Goal: Information Seeking & Learning: Learn about a topic

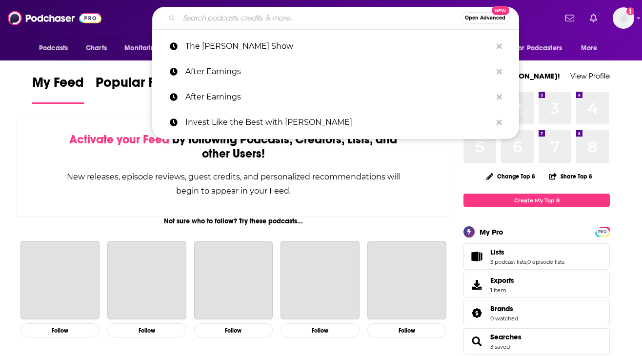
click at [315, 21] on input "Search podcasts, credits, & more..." at bounding box center [320, 18] width 282 height 16
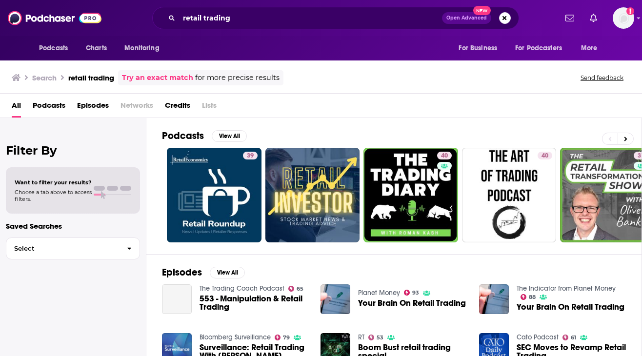
click at [47, 103] on span "Podcasts" at bounding box center [49, 108] width 33 height 20
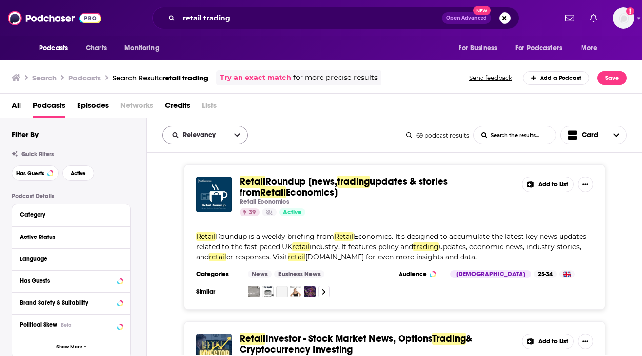
click at [230, 135] on button "open menu" at bounding box center [237, 135] width 21 height 18
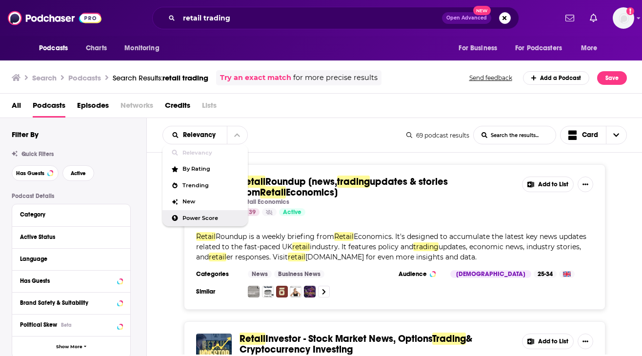
click at [202, 216] on span "Power Score" at bounding box center [212, 218] width 58 height 5
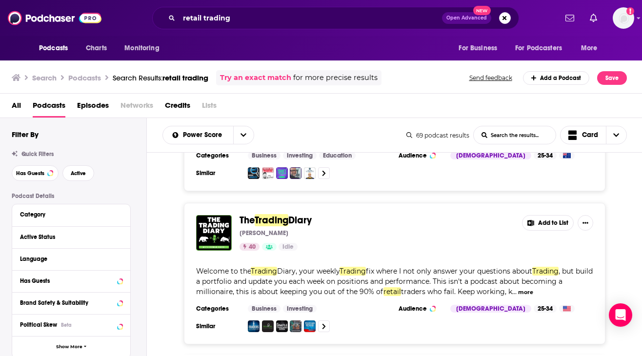
scroll to position [487, 0]
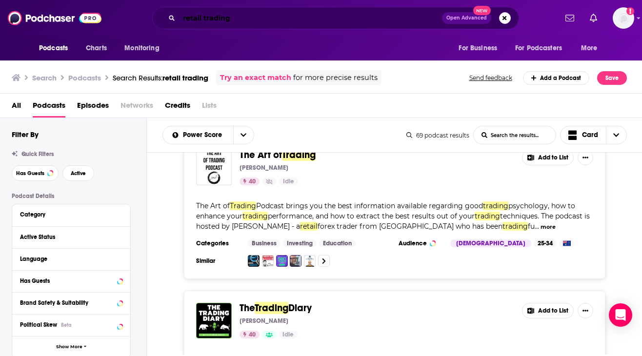
click at [240, 17] on input "retail trading" at bounding box center [310, 18] width 263 height 16
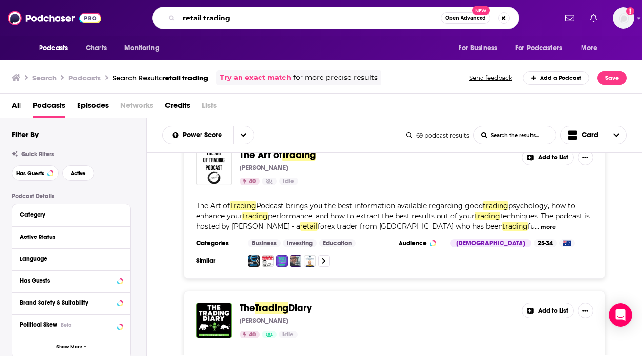
drag, startPoint x: 246, startPoint y: 19, endPoint x: 183, endPoint y: 19, distance: 63.0
click at [183, 19] on input "retail trading" at bounding box center [310, 18] width 262 height 16
type input "stock trends"
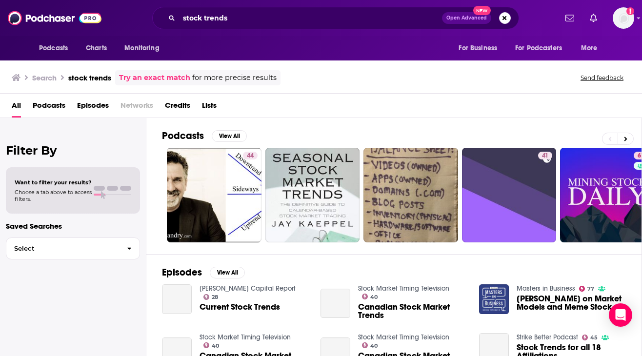
click at [48, 104] on span "Podcasts" at bounding box center [49, 108] width 33 height 20
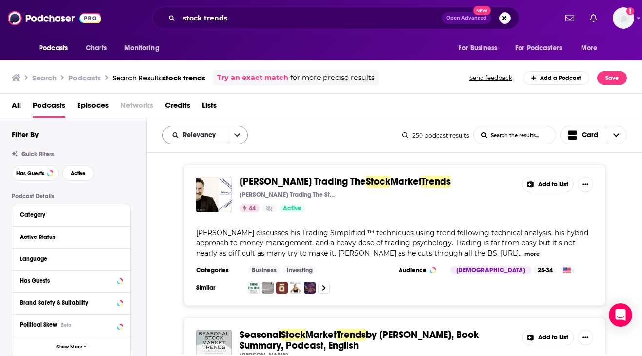
click at [227, 134] on button "open menu" at bounding box center [237, 135] width 21 height 18
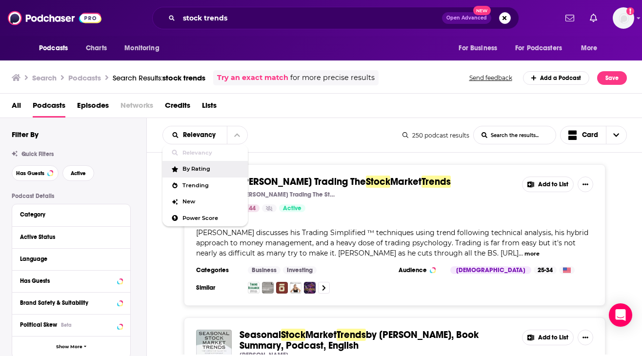
click at [200, 170] on span "By Rating" at bounding box center [212, 168] width 58 height 5
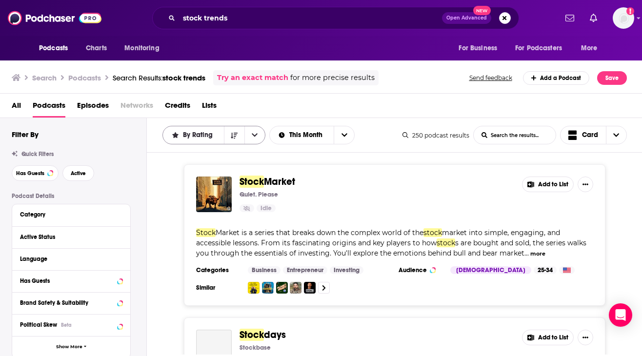
click at [210, 135] on span "By Rating" at bounding box center [199, 135] width 33 height 7
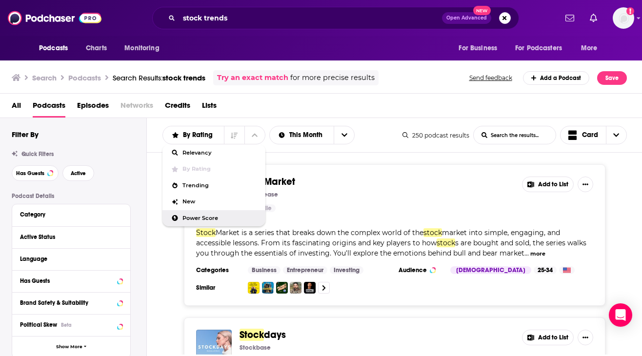
click at [208, 219] on span "Power Score" at bounding box center [220, 218] width 75 height 5
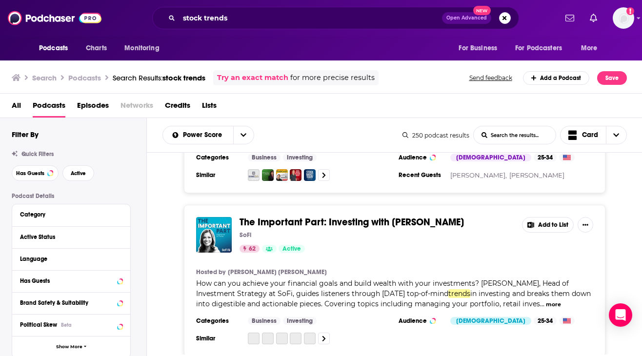
scroll to position [433, 0]
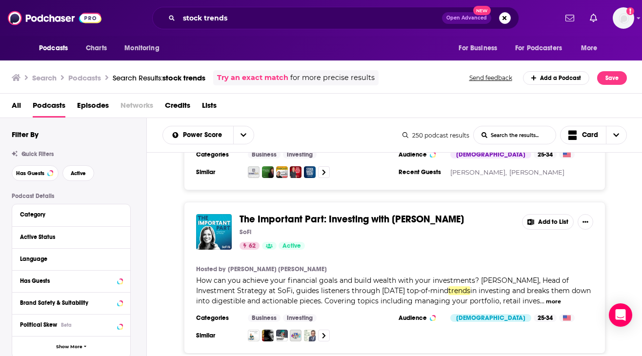
click at [345, 289] on span "How can you achieve your financial goals and build wealth with your investments…" at bounding box center [382, 285] width 373 height 19
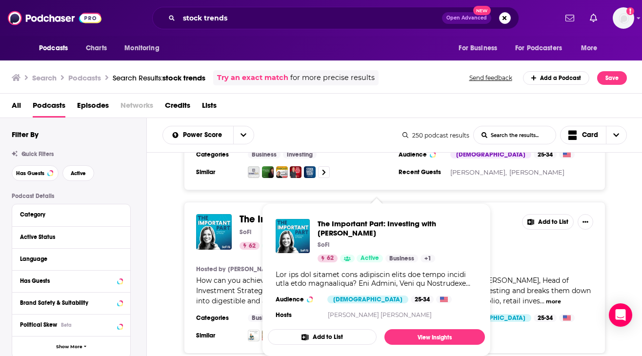
click at [248, 221] on span "The Important Part: Investing with [PERSON_NAME]" at bounding box center [352, 219] width 225 height 12
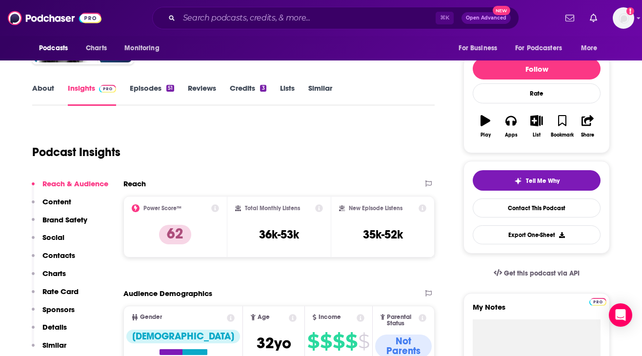
scroll to position [70, 0]
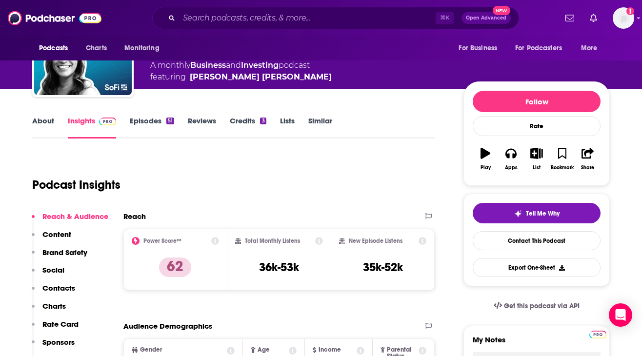
click at [155, 119] on link "Episodes 51" at bounding box center [152, 127] width 44 height 22
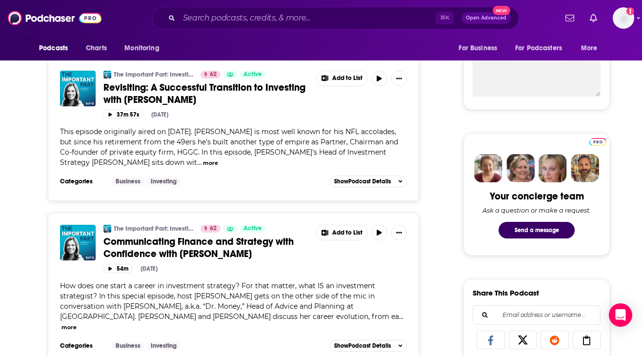
scroll to position [376, 0]
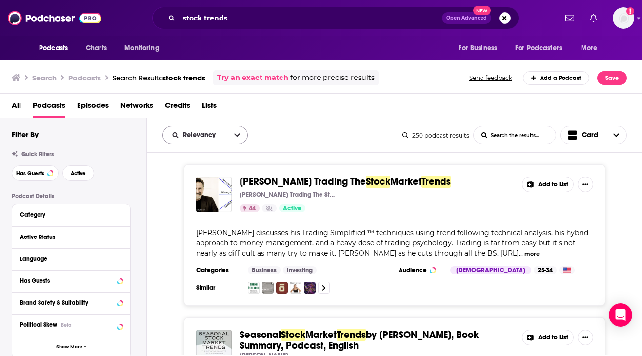
click at [240, 135] on button "open menu" at bounding box center [237, 135] width 21 height 18
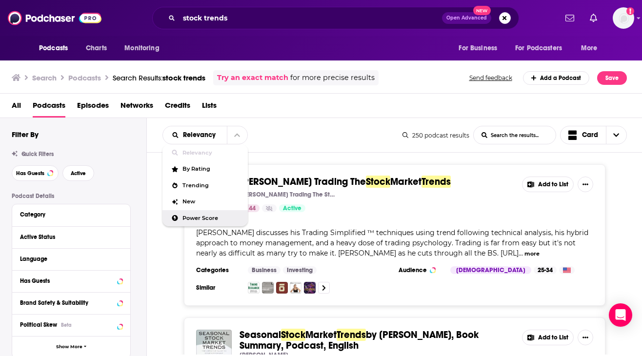
click at [201, 216] on span "Power Score" at bounding box center [212, 218] width 58 height 5
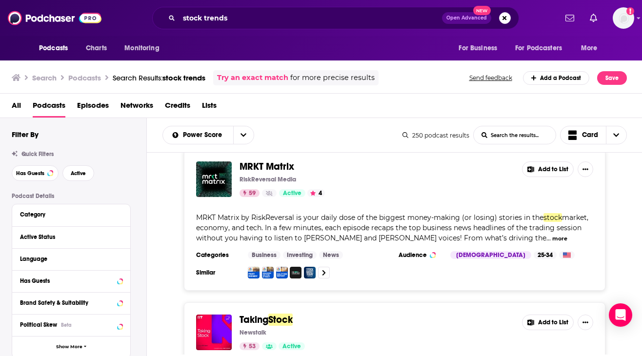
scroll to position [925, 0]
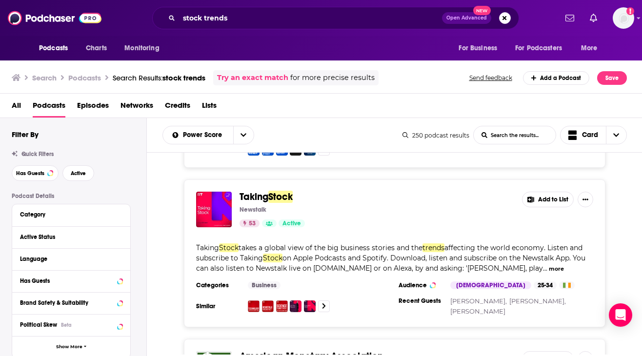
click at [345, 255] on span "on Apple Podcasts and Spotify. Download, listen and subscribe on the Newstalk A…" at bounding box center [391, 263] width 390 height 19
click at [345, 258] on span "on Apple Podcasts and Spotify. Download, listen and subscribe on the Newstalk A…" at bounding box center [391, 263] width 390 height 19
click at [345, 259] on span "on Apple Podcasts and Spotify. Download, listen and subscribe on the Newstalk A…" at bounding box center [391, 263] width 390 height 19
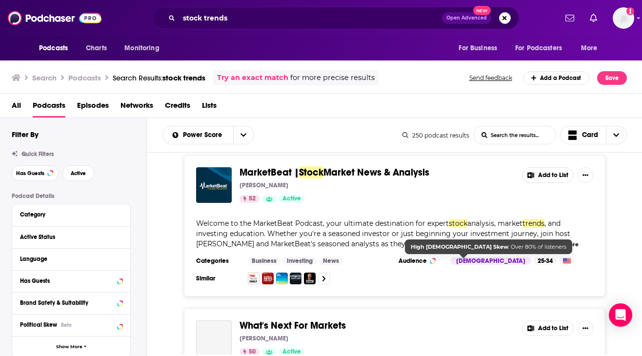
scroll to position [1395, 0]
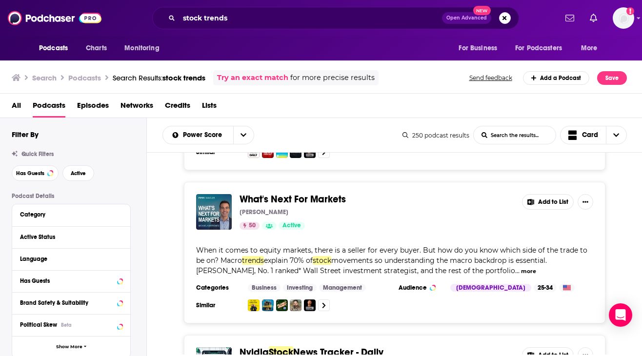
click at [345, 248] on span "When it comes to equity markets, there is a seller for every buyer. But how do …" at bounding box center [391, 255] width 391 height 19
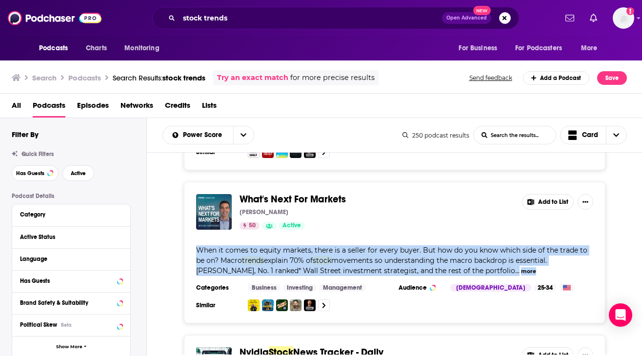
click at [345, 248] on span "When it comes to equity markets, there is a seller for every buyer. But how do …" at bounding box center [391, 255] width 391 height 19
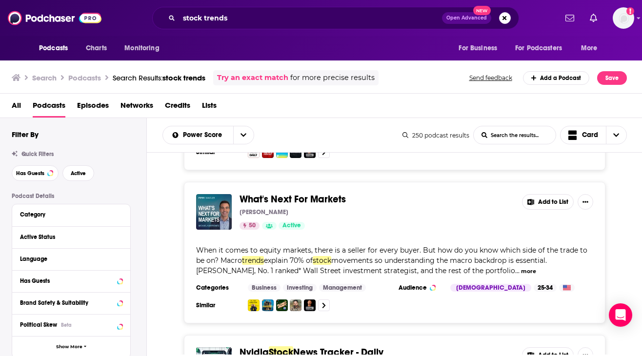
click at [345, 248] on span "When it comes to equity markets, there is a seller for every buyer. But how do …" at bounding box center [391, 255] width 391 height 19
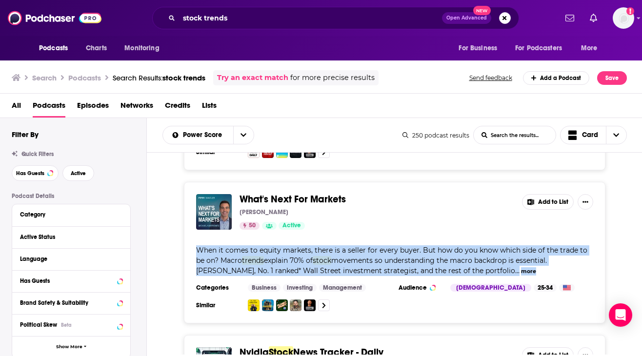
click at [345, 248] on span "When it comes to equity markets, there is a seller for every buyer. But how do …" at bounding box center [391, 255] width 391 height 19
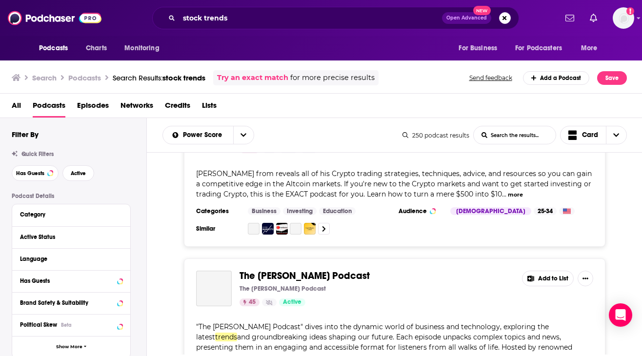
scroll to position [2912, 0]
click at [334, 332] on span "and groundbreaking ideas shaping our future. Each episode unpacks complex topic…" at bounding box center [384, 346] width 376 height 29
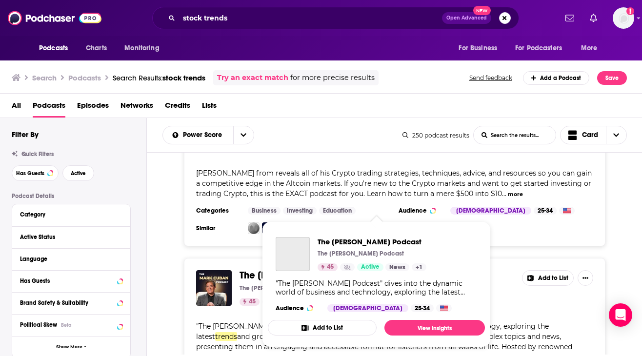
click at [299, 224] on span "The [PERSON_NAME] Podcast The [PERSON_NAME] Podcast 45 Active News + 1 "The [PE…" at bounding box center [376, 285] width 217 height 126
click at [342, 241] on span "The [PERSON_NAME] Podcast" at bounding box center [372, 241] width 109 height 9
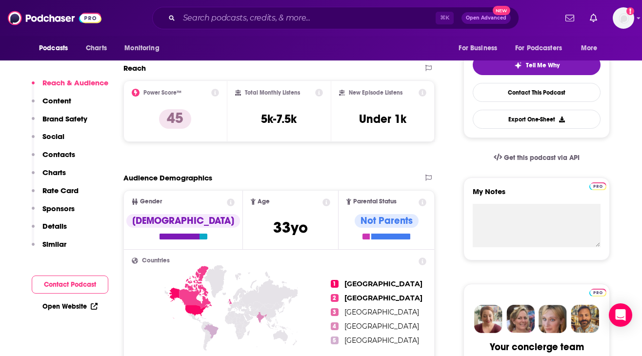
scroll to position [9, 0]
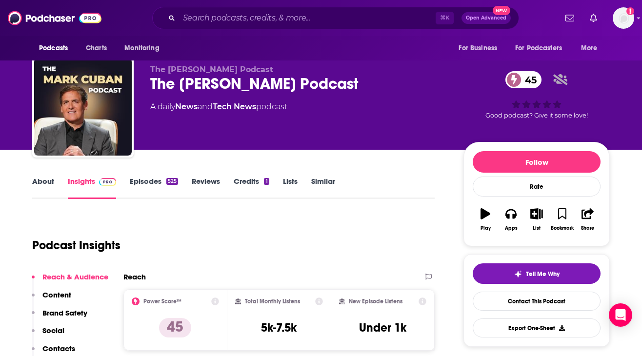
click at [143, 181] on link "Episodes 525" at bounding box center [154, 188] width 48 height 22
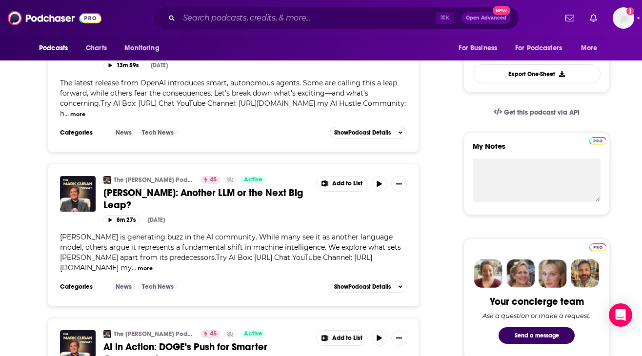
scroll to position [293, 0]
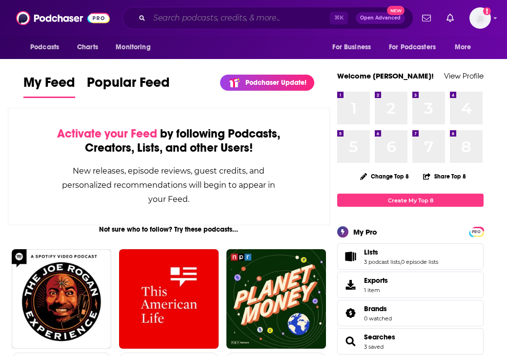
click at [200, 23] on input "Search podcasts, credits, & more..." at bounding box center [239, 18] width 181 height 16
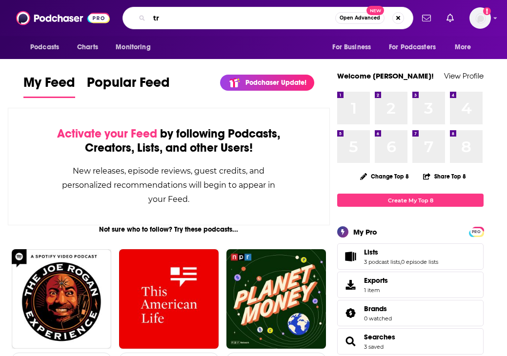
type input "t"
type input "r"
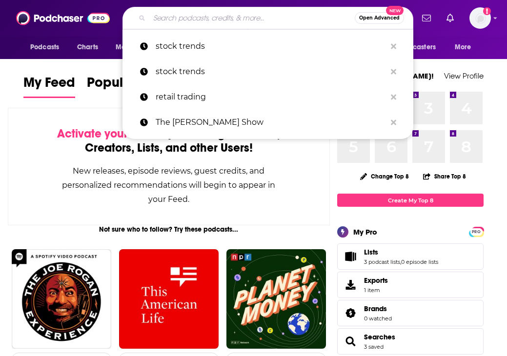
type input "t"
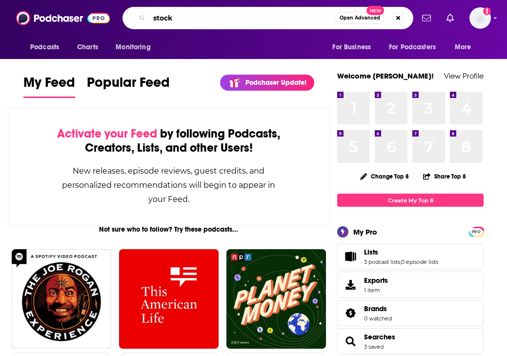
drag, startPoint x: 186, startPoint y: 21, endPoint x: 123, endPoint y: 20, distance: 64.0
click at [123, 20] on div "stock Open Advanced New" at bounding box center [268, 18] width 291 height 22
type input "stock trading trends"
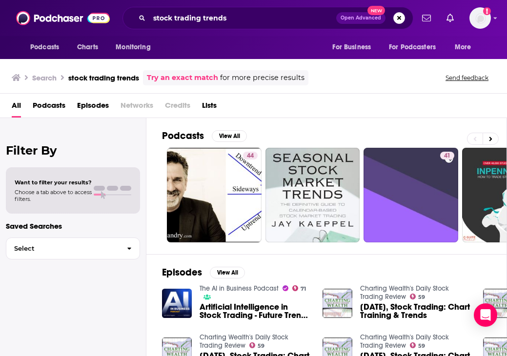
click at [53, 107] on span "Podcasts" at bounding box center [49, 108] width 33 height 20
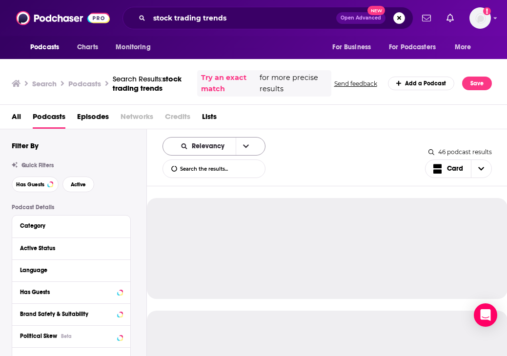
click at [243, 144] on icon "open menu" at bounding box center [246, 146] width 6 height 7
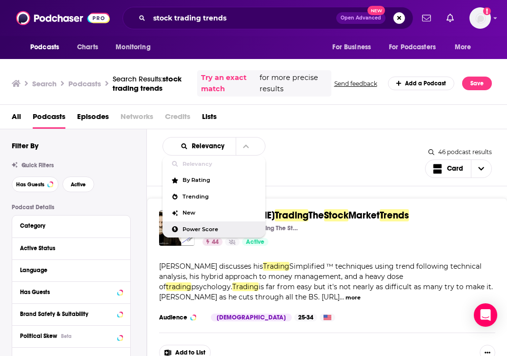
click at [209, 229] on span "Power Score" at bounding box center [220, 229] width 75 height 5
